Goal: Find specific page/section: Find specific page/section

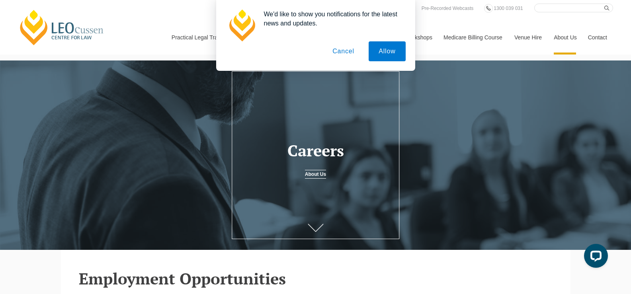
click at [320, 227] on icon at bounding box center [316, 228] width 16 height 8
click at [316, 229] on icon at bounding box center [316, 228] width 16 height 8
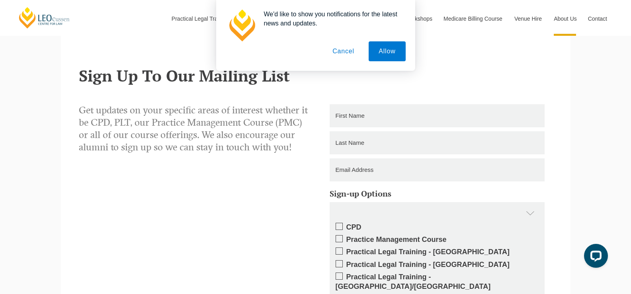
scroll to position [1024, 0]
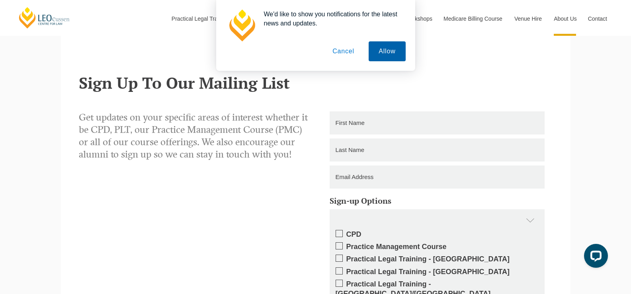
click at [387, 43] on button "Allow" at bounding box center [386, 51] width 37 height 20
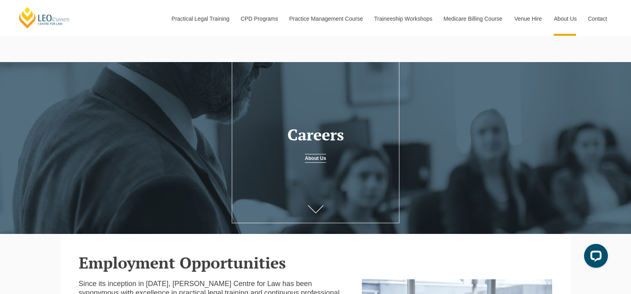
scroll to position [0, 0]
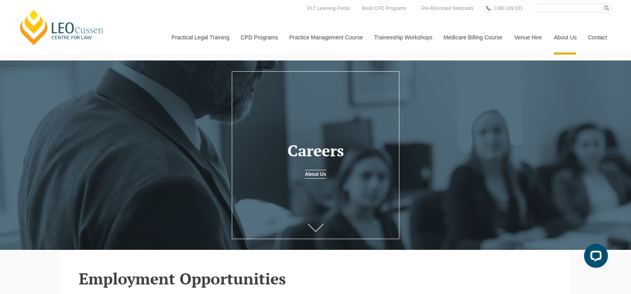
click at [315, 230] on icon at bounding box center [316, 228] width 16 height 8
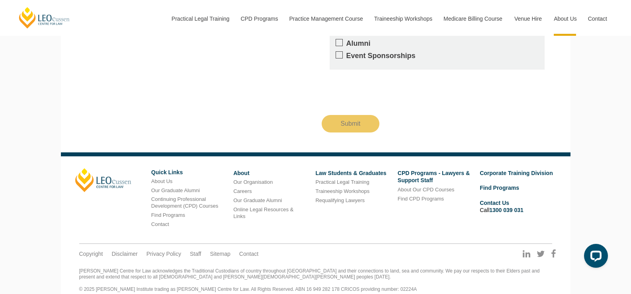
scroll to position [1340, 0]
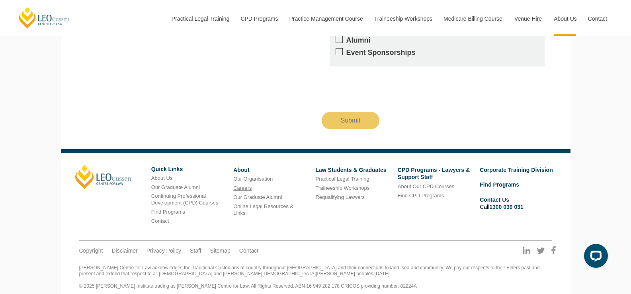
click at [240, 185] on link "Careers" at bounding box center [242, 188] width 18 height 6
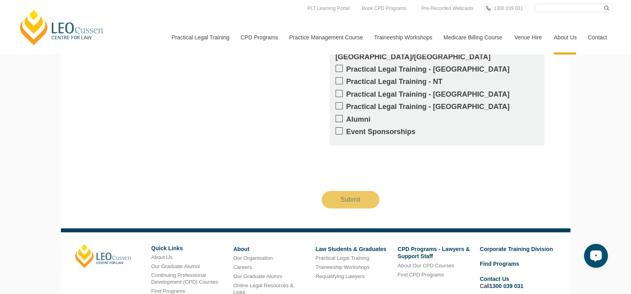
scroll to position [1181, 0]
